Goal: Find specific page/section: Find specific page/section

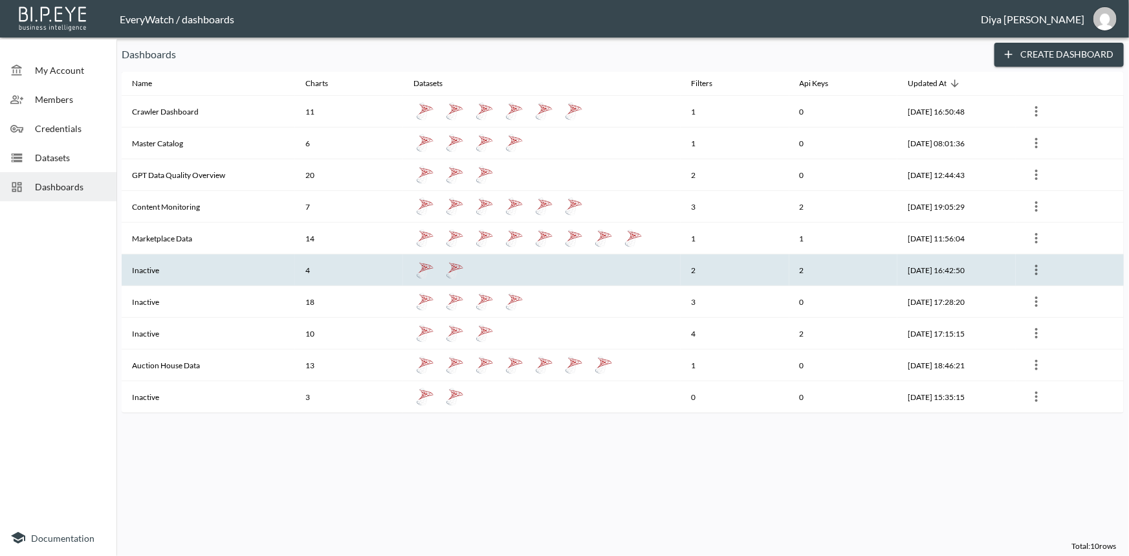
click at [160, 276] on th "Inactive" at bounding box center [208, 270] width 173 height 32
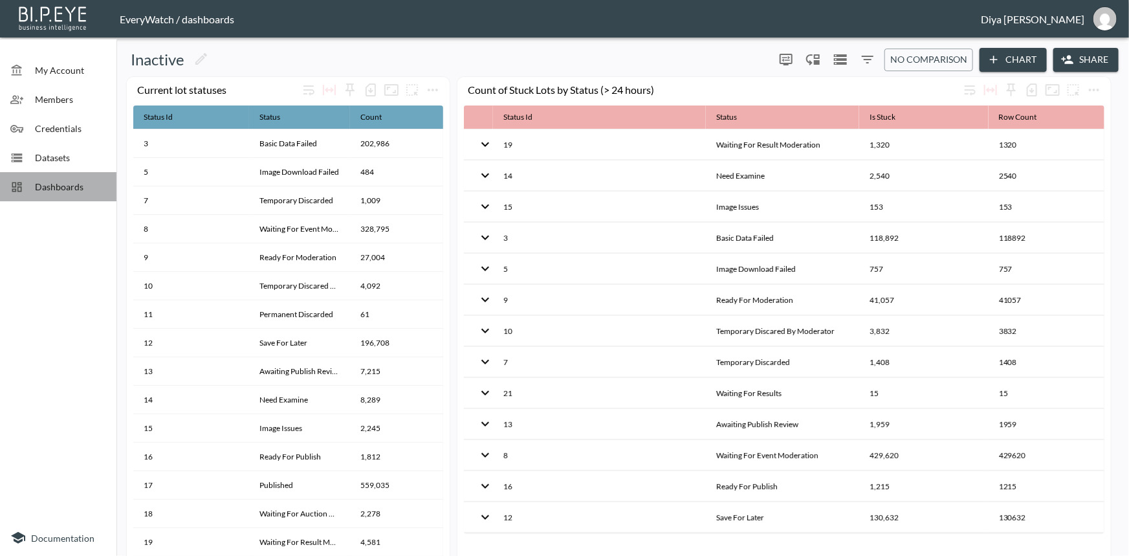
click at [72, 197] on div "Dashboards" at bounding box center [58, 186] width 116 height 29
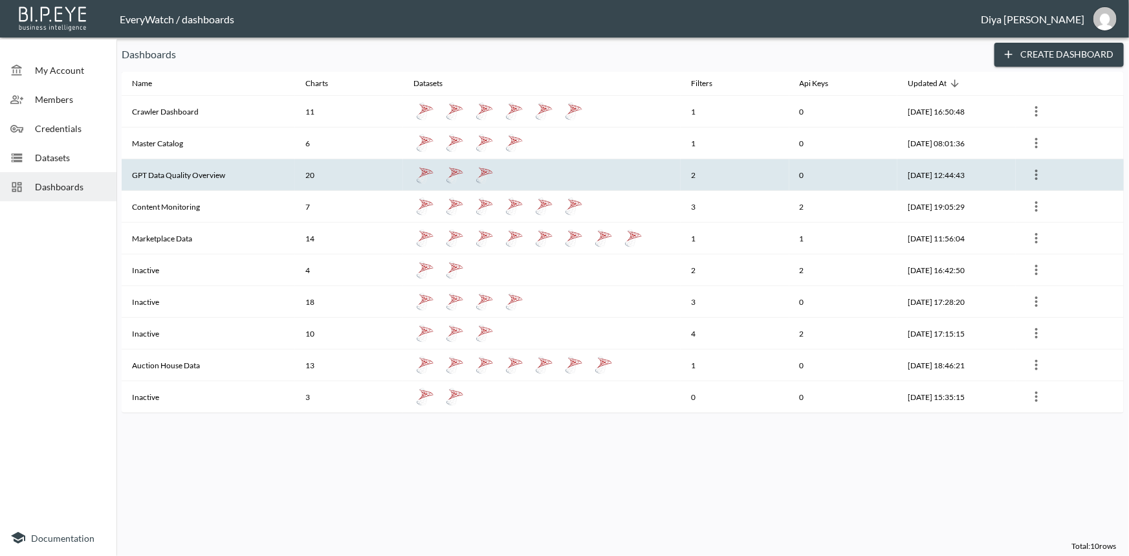
click at [215, 177] on th "GPT Data Quality Overview" at bounding box center [208, 175] width 173 height 32
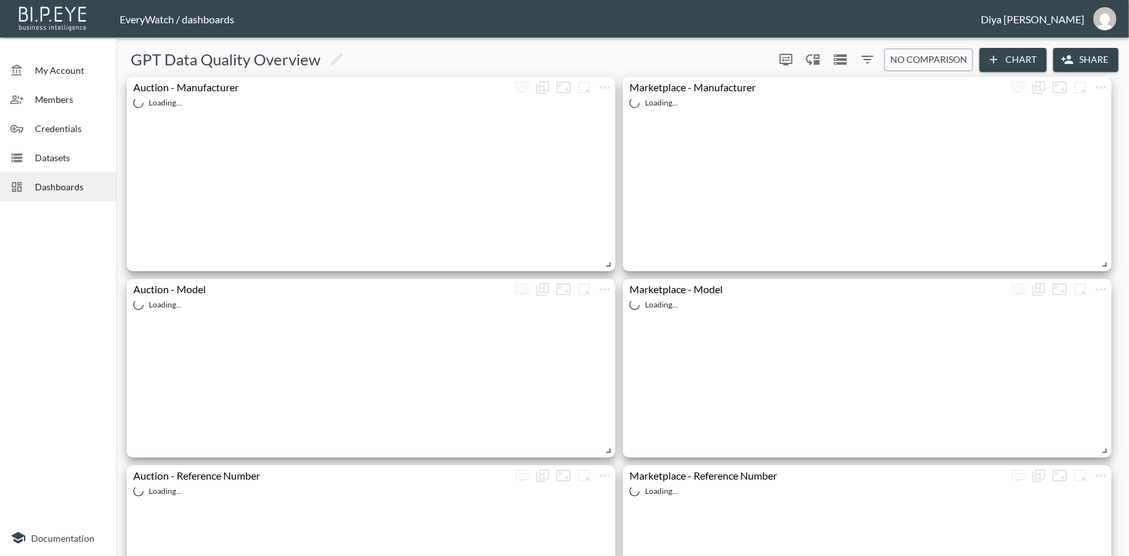
click at [1004, 65] on button "Chart" at bounding box center [1013, 60] width 67 height 24
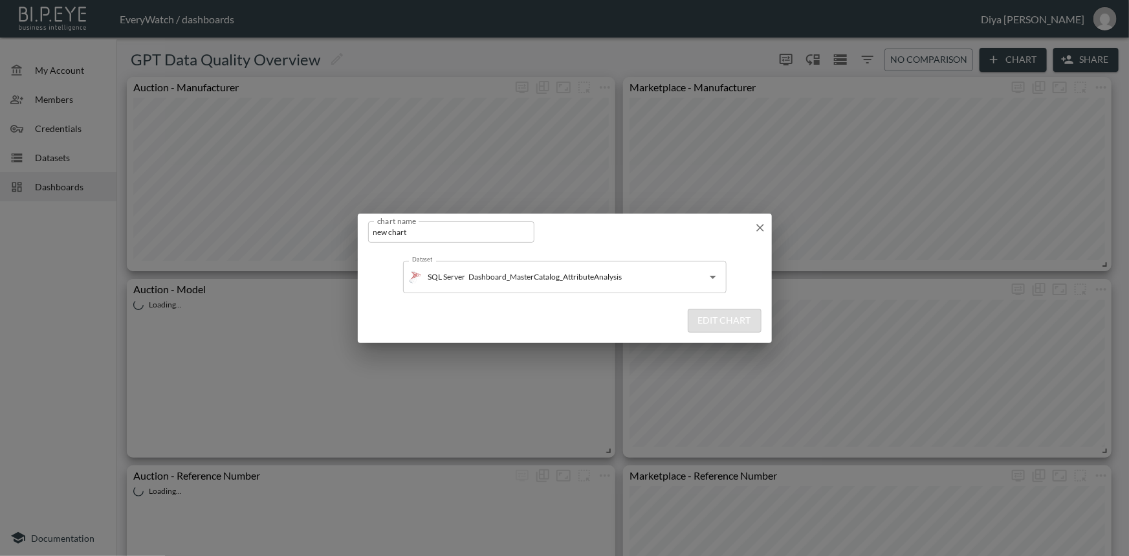
click at [756, 224] on icon "button" at bounding box center [760, 227] width 13 height 13
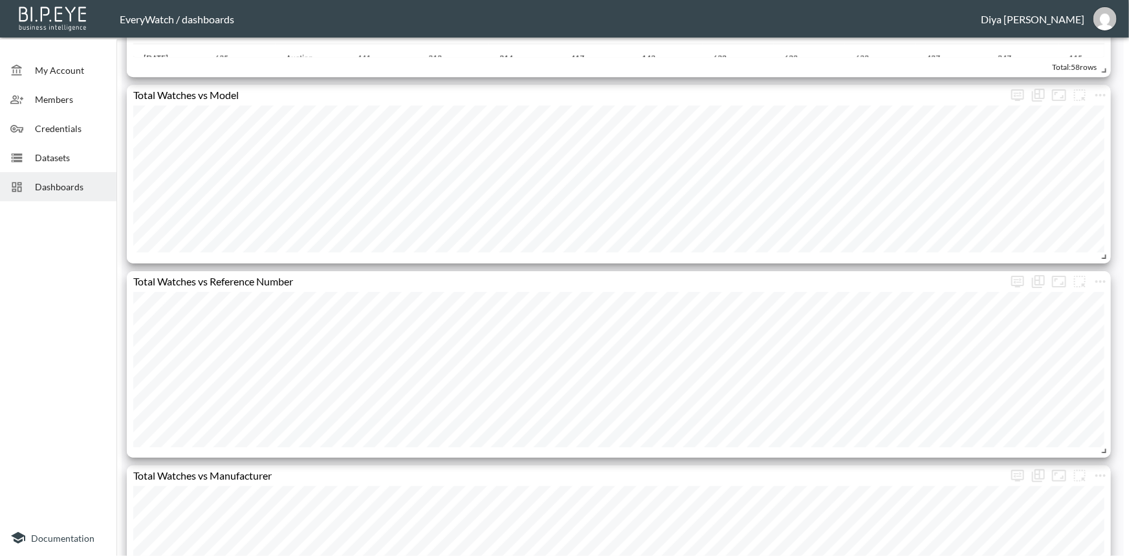
scroll to position [2031, 0]
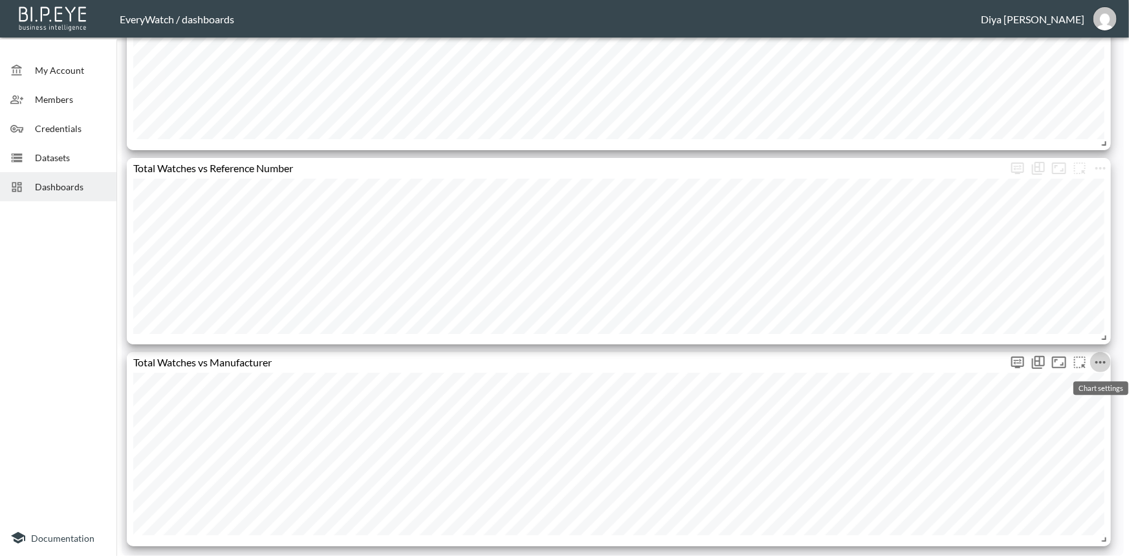
click at [1100, 361] on icon "more" at bounding box center [1100, 362] width 10 height 3
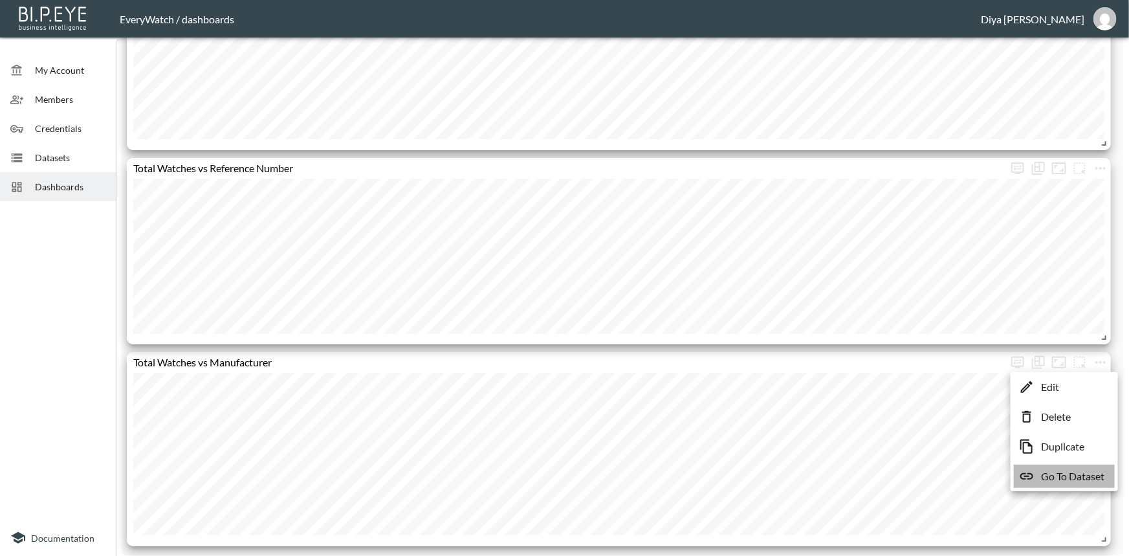
click at [1053, 472] on p "Go To Dataset" at bounding box center [1072, 476] width 63 height 16
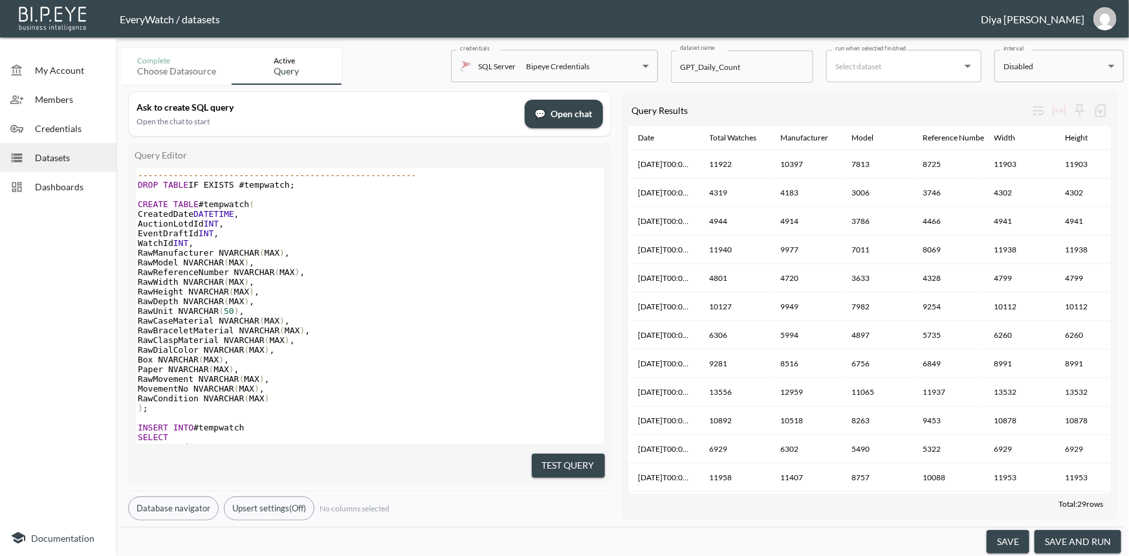
click at [483, 270] on pre "RawReferenceNumber NVARCHAR ( MAX ) ," at bounding box center [369, 272] width 469 height 10
